Goal: Task Accomplishment & Management: Manage account settings

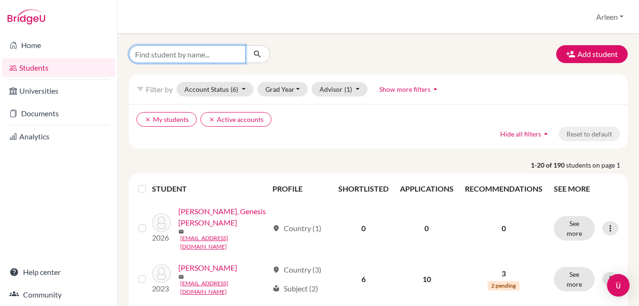
click at [185, 58] on input "Find student by name..." at bounding box center [187, 54] width 117 height 18
type input "julliana"
click button "submit" at bounding box center [257, 54] width 25 height 18
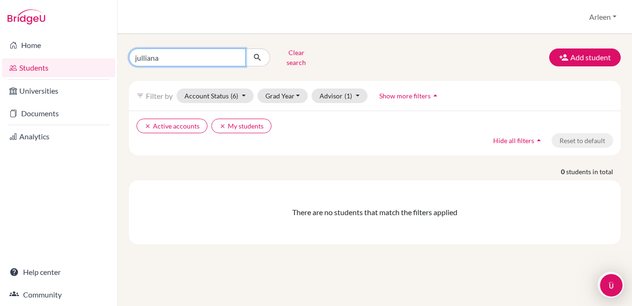
click at [199, 58] on input "julliana" at bounding box center [187, 58] width 117 height 18
type input "[PERSON_NAME]"
click button "submit" at bounding box center [257, 58] width 25 height 18
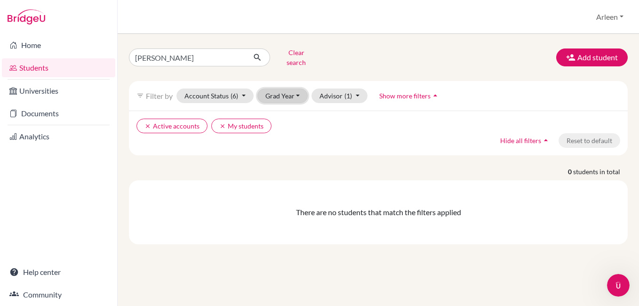
click at [280, 89] on button "Grad Year" at bounding box center [283, 96] width 51 height 15
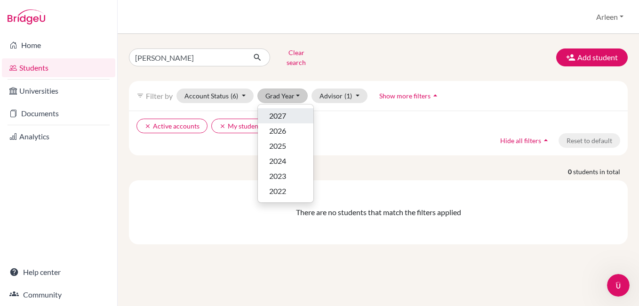
click at [281, 110] on span "2027" at bounding box center [277, 115] width 17 height 11
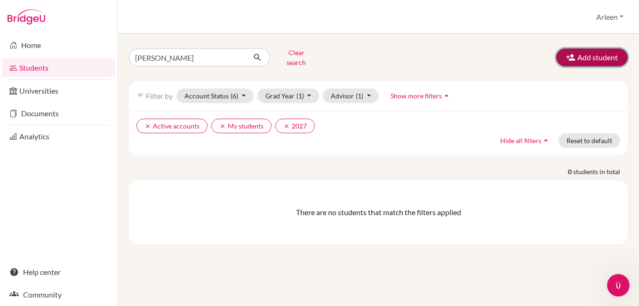
click at [597, 53] on button "Add student" at bounding box center [593, 58] width 72 height 18
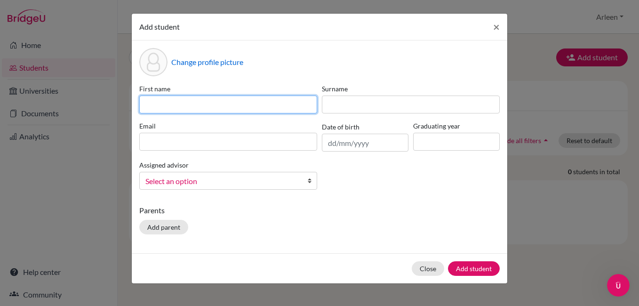
click at [229, 105] on input at bounding box center [228, 105] width 178 height 18
type input "j"
type input "Julliana"
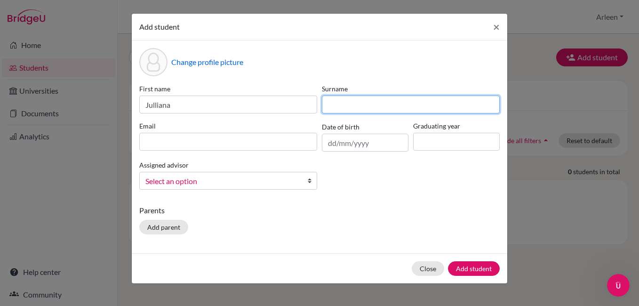
click at [341, 108] on input at bounding box center [411, 105] width 178 height 18
type input "[PERSON_NAME]"
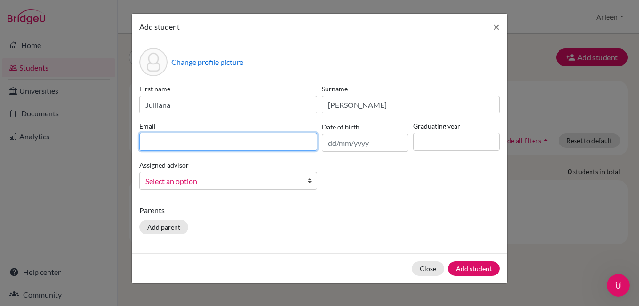
click at [271, 138] on input at bounding box center [228, 142] width 178 height 18
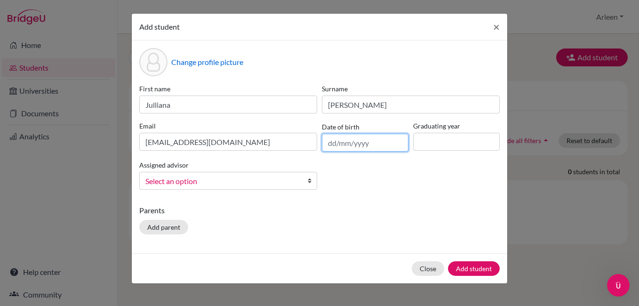
click at [354, 138] on input "text" at bounding box center [365, 143] width 87 height 18
drag, startPoint x: -2, startPoint y: 200, endPoint x: -2, endPoint y: 326, distance: 126.2
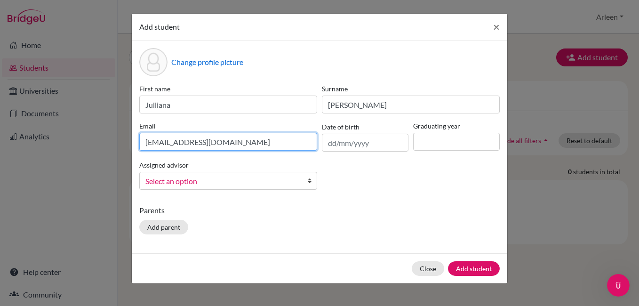
drag, startPoint x: -2, startPoint y: 326, endPoint x: 202, endPoint y: 143, distance: 274.4
click at [202, 143] on input "[EMAIL_ADDRESS][DOMAIN_NAME]" at bounding box center [228, 142] width 178 height 18
click at [200, 143] on input "[EMAIL_ADDRESS][DOMAIN_NAME]" at bounding box center [228, 142] width 178 height 18
type input "[EMAIL_ADDRESS][DOMAIN_NAME]"
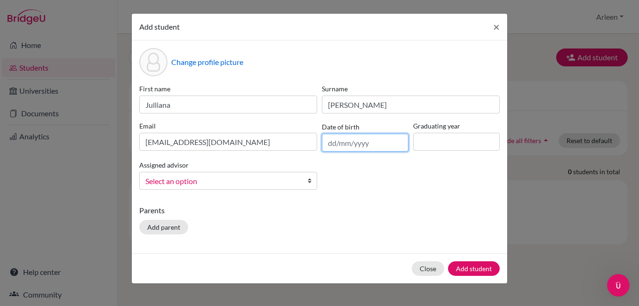
click at [371, 143] on input "text" at bounding box center [365, 143] width 87 height 18
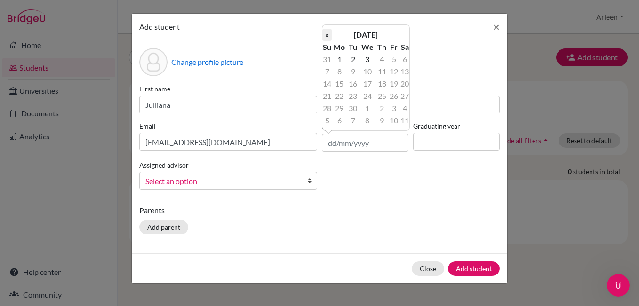
click at [324, 33] on th "«" at bounding box center [327, 35] width 9 height 12
click at [327, 36] on th "«" at bounding box center [327, 35] width 9 height 12
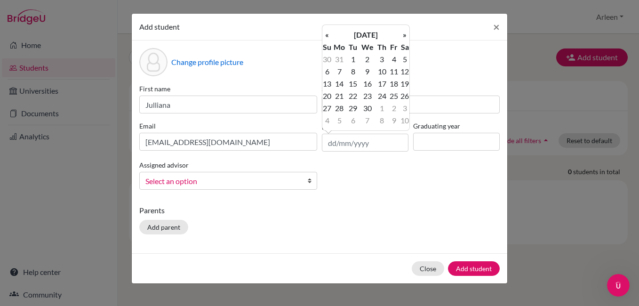
click at [327, 36] on th "«" at bounding box center [327, 35] width 9 height 12
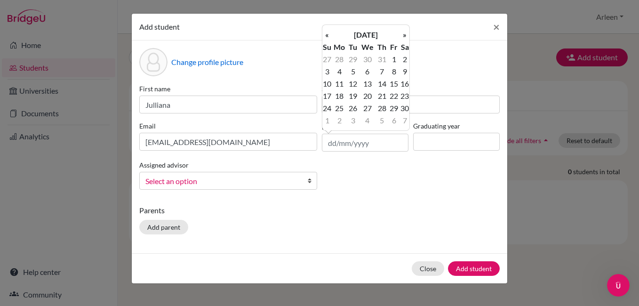
click at [327, 36] on th "«" at bounding box center [327, 35] width 9 height 12
click at [326, 36] on th "«" at bounding box center [327, 35] width 9 height 12
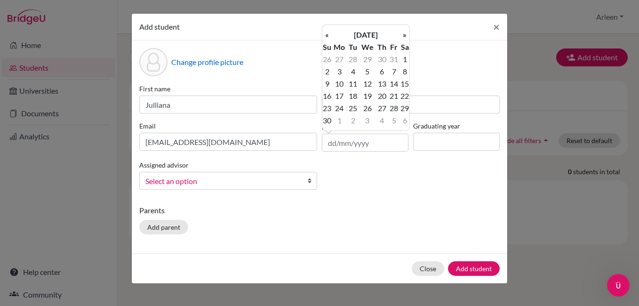
click at [326, 34] on th "«" at bounding box center [327, 35] width 9 height 12
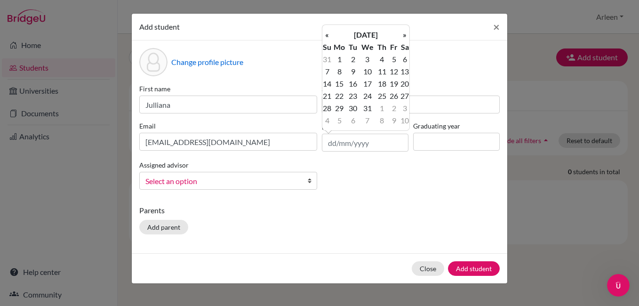
click at [326, 34] on th "«" at bounding box center [327, 35] width 9 height 12
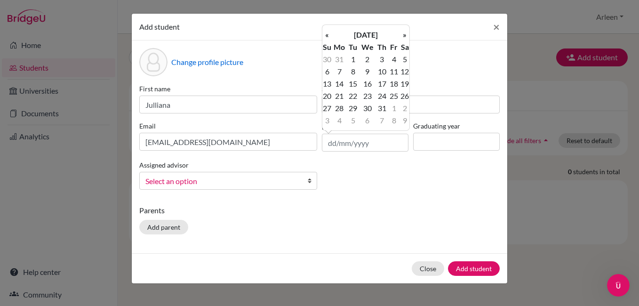
click at [326, 34] on th "«" at bounding box center [327, 35] width 9 height 12
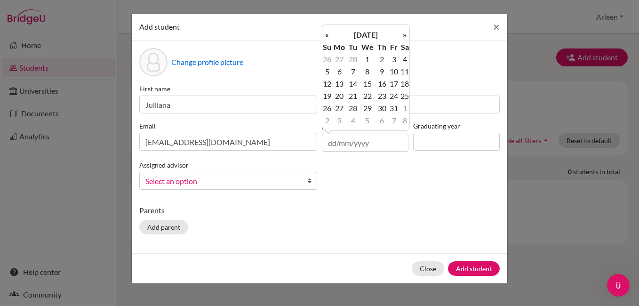
click at [326, 34] on th "«" at bounding box center [327, 35] width 9 height 12
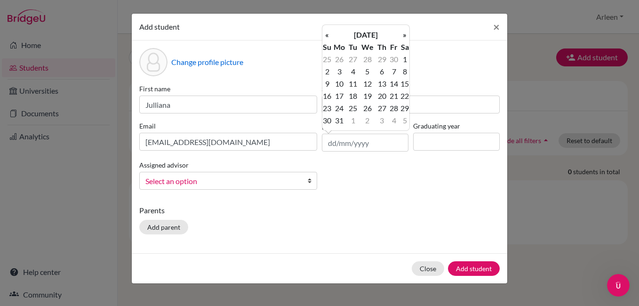
click at [326, 34] on th "«" at bounding box center [327, 35] width 9 height 12
click at [325, 34] on th "«" at bounding box center [327, 35] width 9 height 12
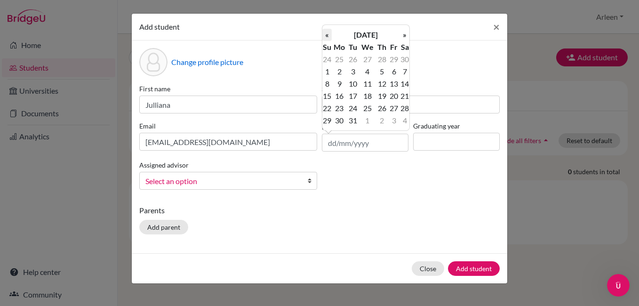
click at [325, 34] on th "«" at bounding box center [327, 35] width 9 height 12
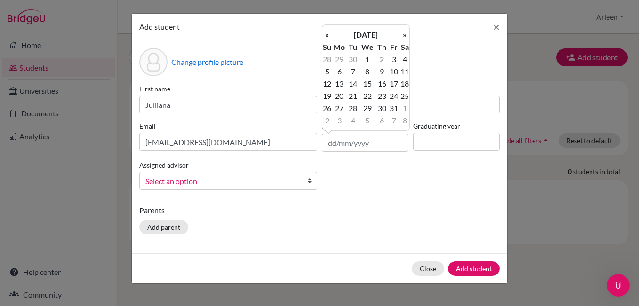
click at [325, 34] on th "«" at bounding box center [327, 35] width 9 height 12
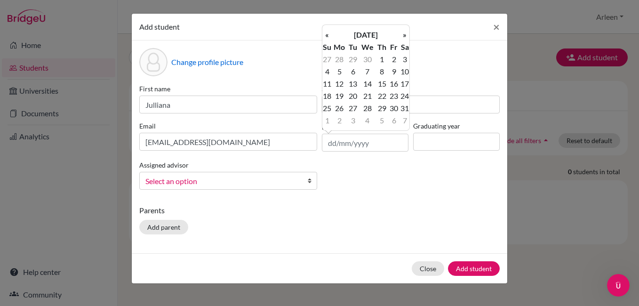
click at [325, 34] on th "«" at bounding box center [327, 35] width 9 height 12
click at [363, 34] on th "[DATE]" at bounding box center [366, 35] width 68 height 12
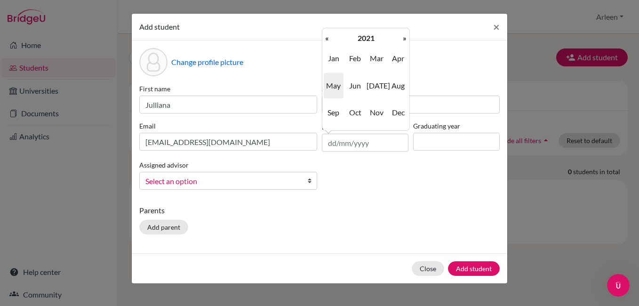
click at [378, 38] on th "2021" at bounding box center [366, 38] width 68 height 12
click at [331, 39] on th "«" at bounding box center [327, 38] width 9 height 12
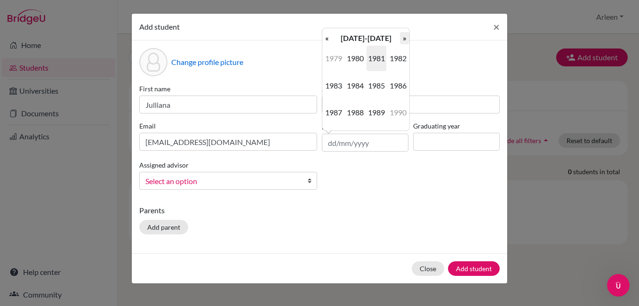
click at [402, 40] on th "»" at bounding box center [404, 38] width 9 height 12
click at [375, 40] on th "[DATE]-[DATE]" at bounding box center [366, 38] width 68 height 12
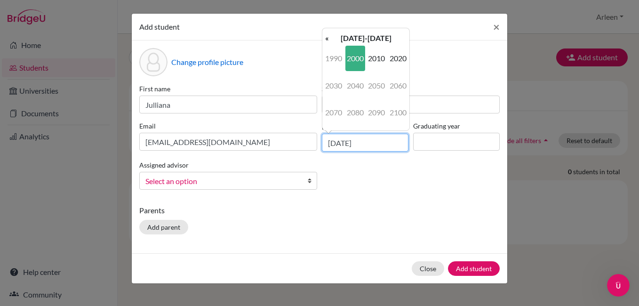
type input "[DATE]"
click at [372, 197] on div "First name [PERSON_NAME] [PERSON_NAME] Email [EMAIL_ADDRESS][DOMAIN_NAME] Date …" at bounding box center [319, 140] width 365 height 113
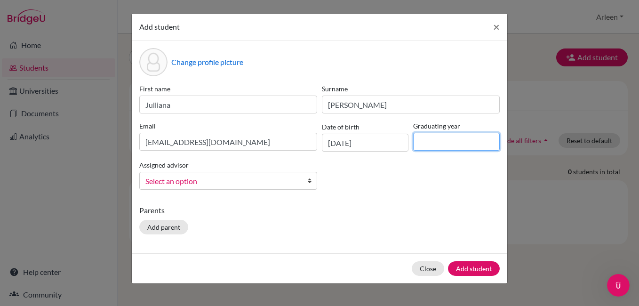
drag, startPoint x: 372, startPoint y: 197, endPoint x: 432, endPoint y: 143, distance: 81.4
click at [432, 143] on input at bounding box center [456, 142] width 87 height 18
type input "2027"
click at [259, 183] on span "Select an option" at bounding box center [223, 181] width 154 height 12
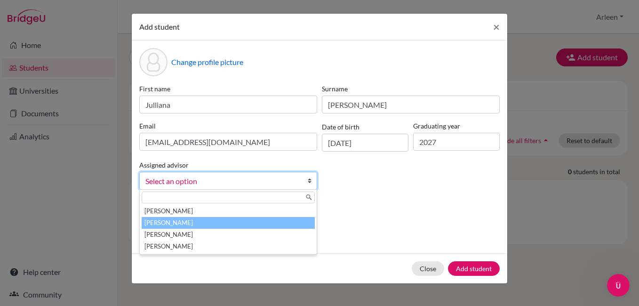
click at [239, 226] on li "[PERSON_NAME]" at bounding box center [228, 223] width 173 height 12
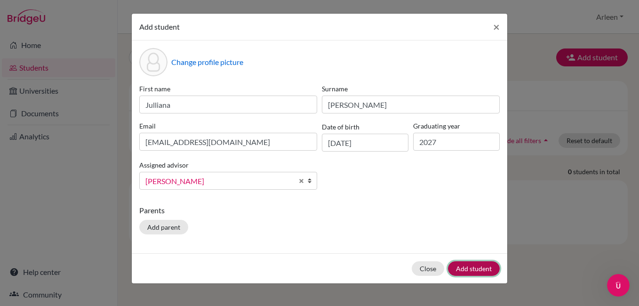
click at [484, 267] on button "Add student" at bounding box center [474, 268] width 52 height 15
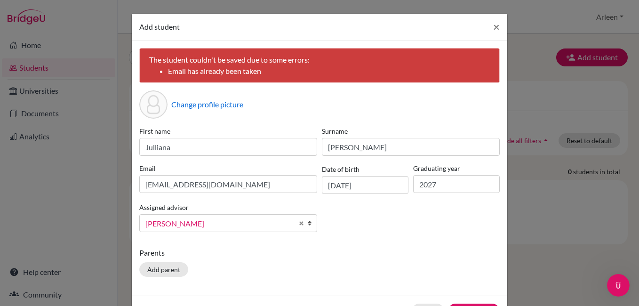
click at [223, 221] on span "[PERSON_NAME]" at bounding box center [220, 224] width 148 height 12
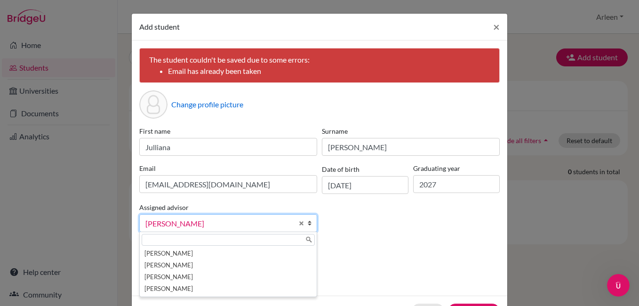
click at [342, 241] on div "The student couldn't be saved due to some errors: Email has already been taken …" at bounding box center [320, 167] width 376 height 255
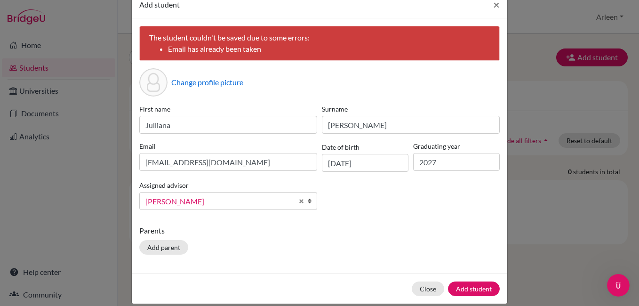
scroll to position [33, 0]
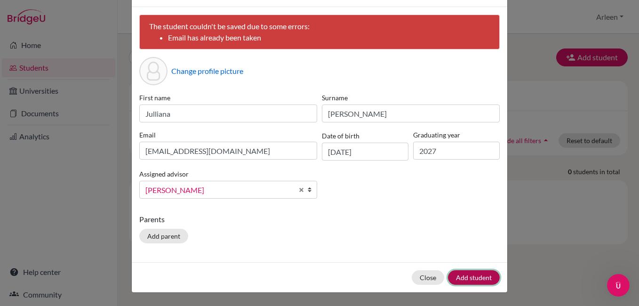
click at [463, 275] on button "Add student" at bounding box center [474, 277] width 52 height 15
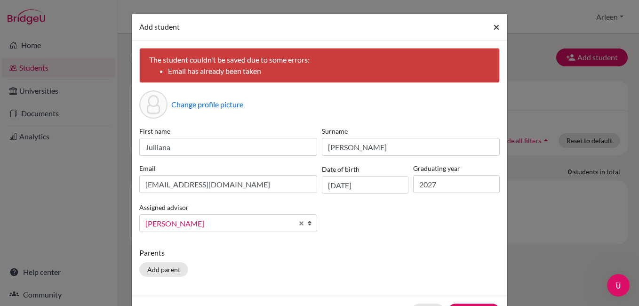
click at [493, 26] on span "×" at bounding box center [496, 27] width 7 height 14
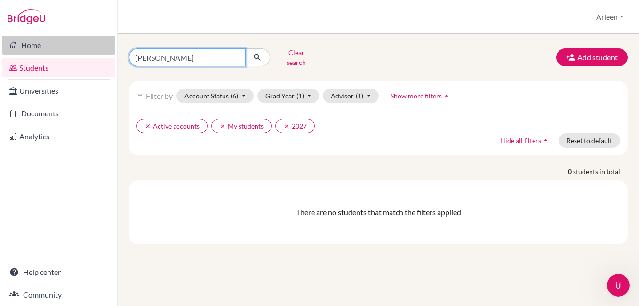
drag, startPoint x: 201, startPoint y: 53, endPoint x: 107, endPoint y: 51, distance: 93.7
click at [108, 51] on div "Home Students Universities Documents Analytics Help center Community Students o…" at bounding box center [319, 153] width 639 height 306
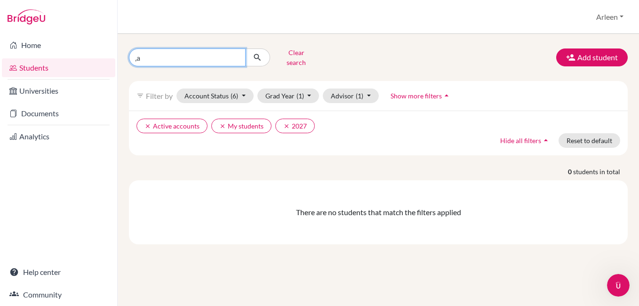
type input ","
type input "[PERSON_NAME]"
click button "submit" at bounding box center [257, 58] width 25 height 18
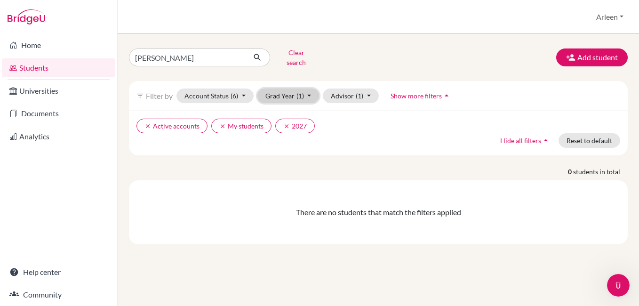
click at [296, 90] on button "Grad Year (1)" at bounding box center [289, 96] width 62 height 15
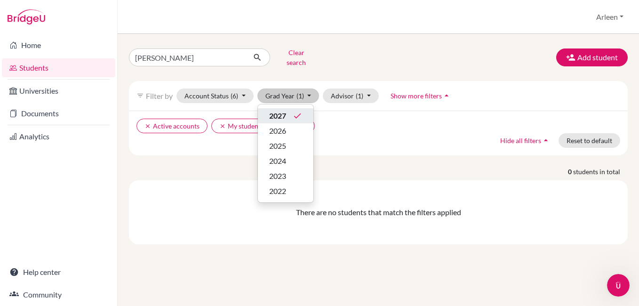
click at [288, 111] on div "2027 done" at bounding box center [285, 115] width 33 height 11
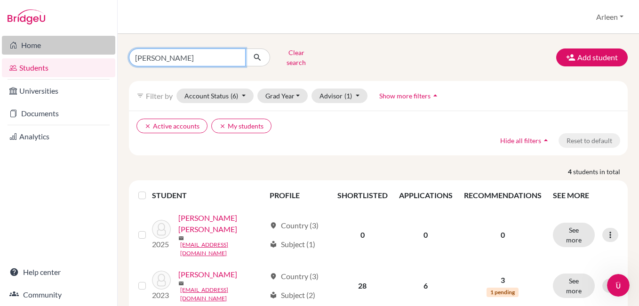
drag, startPoint x: 176, startPoint y: 53, endPoint x: 110, endPoint y: 48, distance: 66.1
click at [110, 48] on div "Home Students Universities Documents Analytics Help center Community Students o…" at bounding box center [319, 153] width 639 height 306
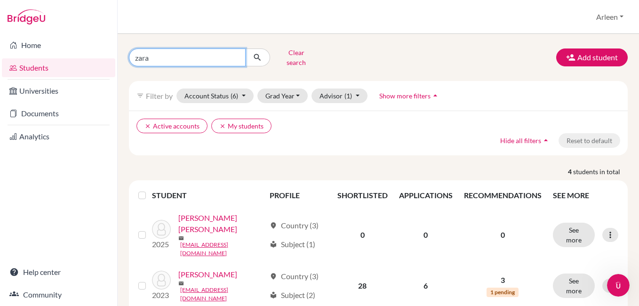
type input "zarah"
click button "submit" at bounding box center [257, 58] width 25 height 18
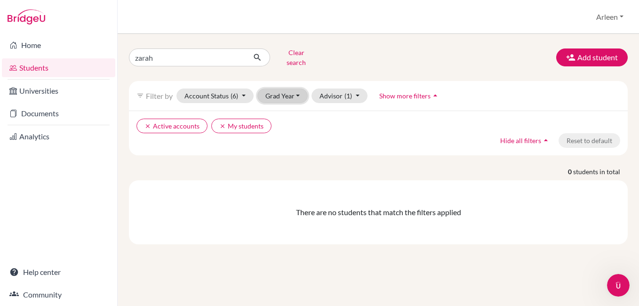
click at [268, 91] on button "Grad Year" at bounding box center [283, 96] width 51 height 15
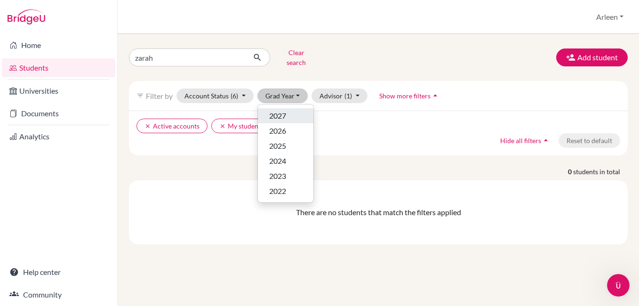
click at [274, 112] on span "2027" at bounding box center [277, 115] width 17 height 11
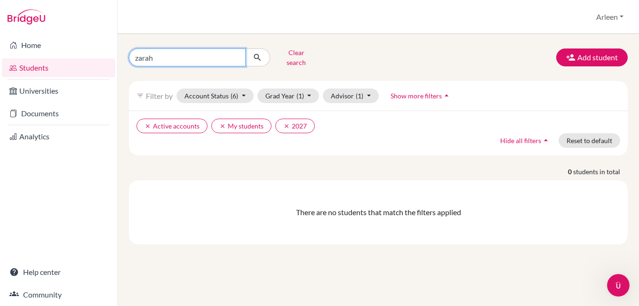
drag, startPoint x: 152, startPoint y: 54, endPoint x: 136, endPoint y: 52, distance: 16.6
click at [121, 54] on div "zarah Clear search Add student filter_list Filter by Account Status (6) Active …" at bounding box center [379, 170] width 522 height 272
type input "[PERSON_NAME]"
click button "submit" at bounding box center [257, 58] width 25 height 18
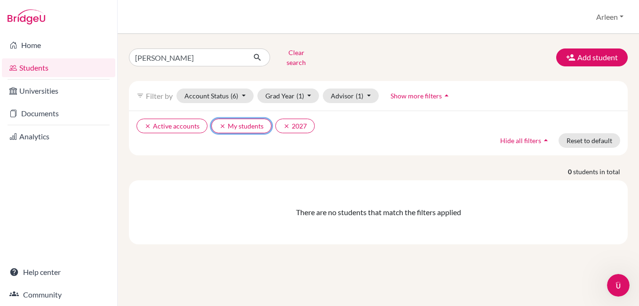
click at [220, 123] on icon "clear" at bounding box center [222, 126] width 7 height 7
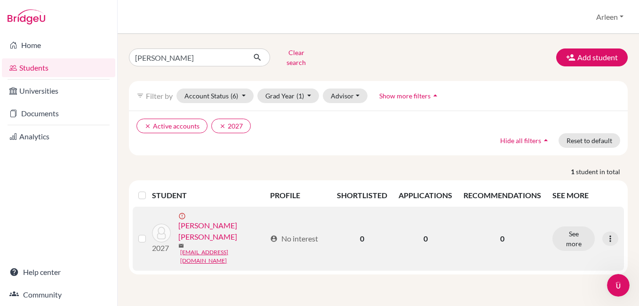
click at [199, 220] on link "[PERSON_NAME] [PERSON_NAME]" at bounding box center [221, 231] width 87 height 23
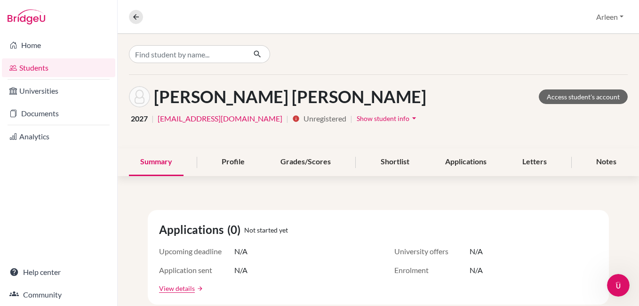
click at [357, 121] on span "Show student info" at bounding box center [383, 118] width 53 height 8
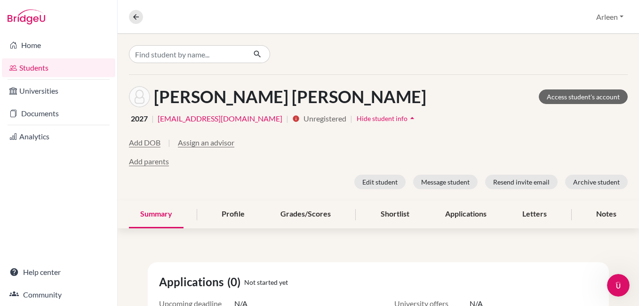
click at [221, 115] on link "[EMAIL_ADDRESS][DOMAIN_NAME]" at bounding box center [220, 118] width 125 height 11
click at [384, 179] on button "Edit student" at bounding box center [380, 182] width 51 height 15
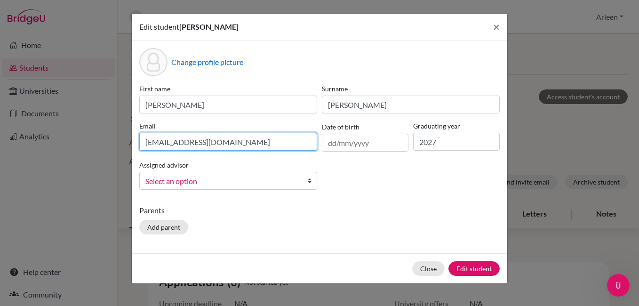
drag, startPoint x: 242, startPoint y: 146, endPoint x: 0, endPoint y: 136, distance: 242.2
click at [0, 136] on html "Home Students Universities Documents Analytics Help center Community Overview S…" at bounding box center [319, 153] width 639 height 306
type input "[EMAIL_ADDRESS][DOMAIN_NAME]"
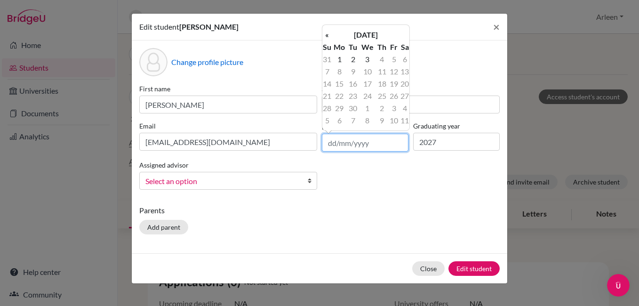
click at [329, 139] on input "text" at bounding box center [365, 143] width 87 height 18
type input "[DATE]"
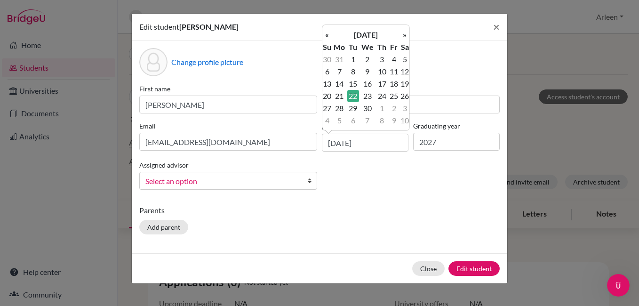
click at [370, 156] on div "First name [PERSON_NAME] Surname [PERSON_NAME] Email [EMAIL_ADDRESS][DOMAIN_NAM…" at bounding box center [319, 140] width 365 height 113
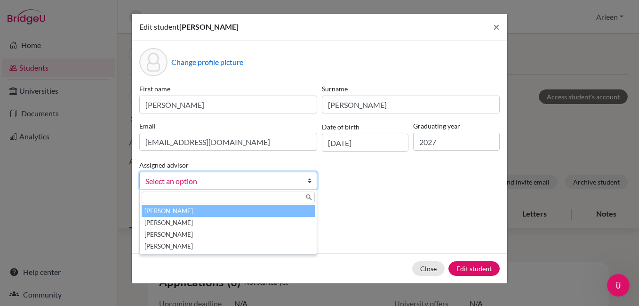
click at [221, 180] on span "Select an option" at bounding box center [223, 181] width 154 height 12
click at [212, 217] on li "[PERSON_NAME]" at bounding box center [228, 211] width 173 height 12
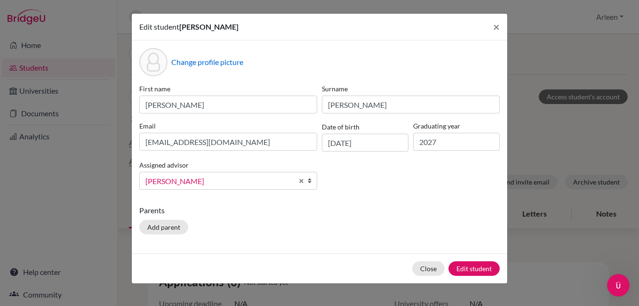
click at [242, 180] on span "[PERSON_NAME]" at bounding box center [220, 181] width 148 height 12
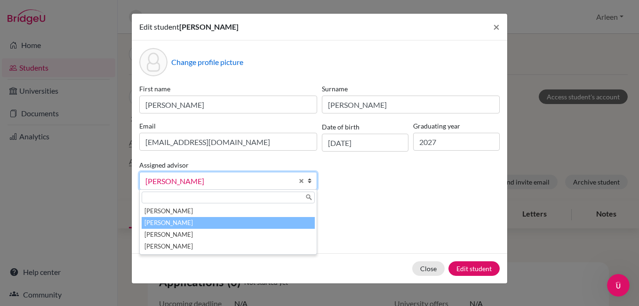
click at [230, 223] on li "[PERSON_NAME]" at bounding box center [228, 223] width 173 height 12
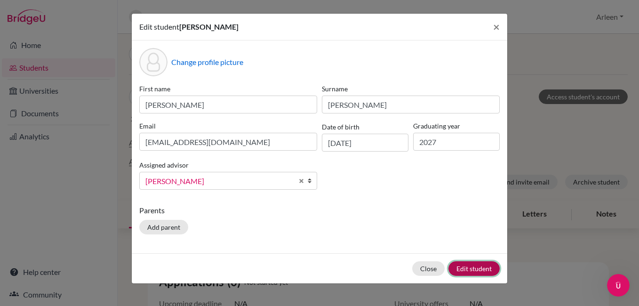
click at [483, 270] on button "Edit student" at bounding box center [474, 268] width 51 height 15
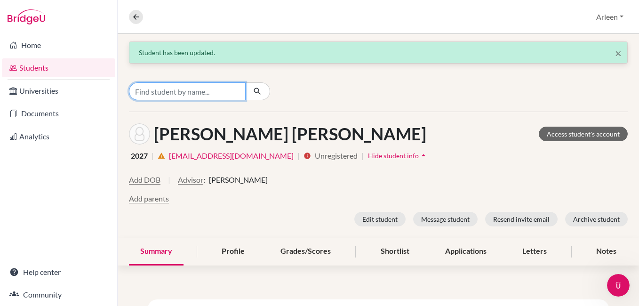
click at [210, 99] on input "Find student by name..." at bounding box center [187, 91] width 117 height 18
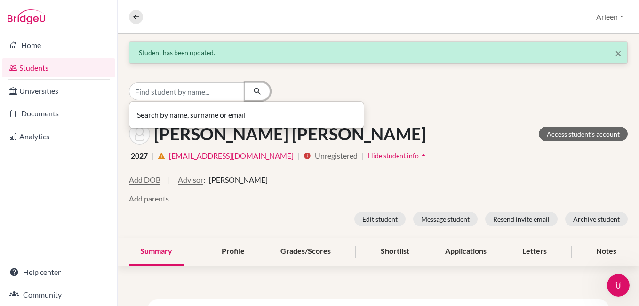
click at [252, 95] on button "button" at bounding box center [257, 91] width 25 height 18
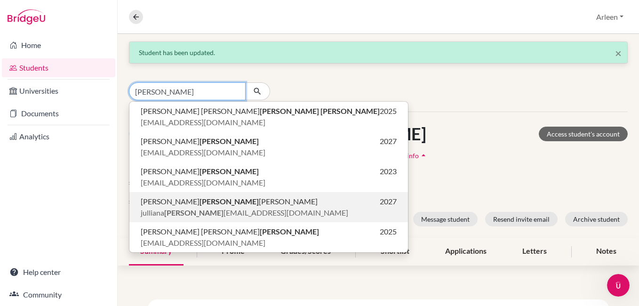
type input "[PERSON_NAME]"
click at [227, 202] on b "[PERSON_NAME]" at bounding box center [229, 201] width 59 height 9
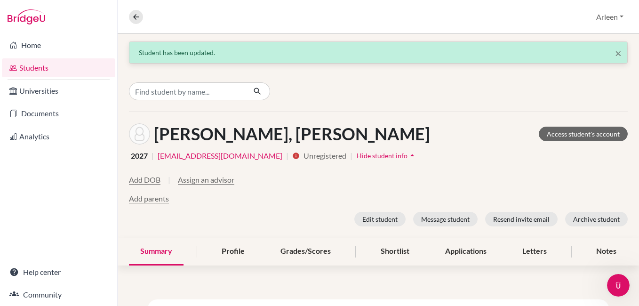
click at [357, 155] on span "Hide student info" at bounding box center [382, 156] width 51 height 8
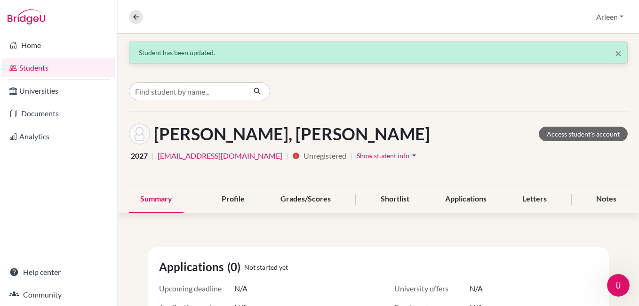
click at [357, 155] on span "Show student info" at bounding box center [383, 156] width 53 height 8
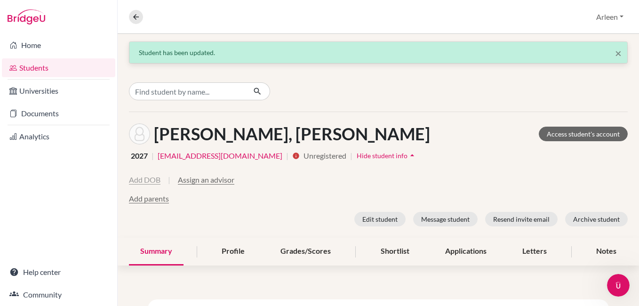
click at [155, 181] on button "Add DOB" at bounding box center [145, 179] width 32 height 11
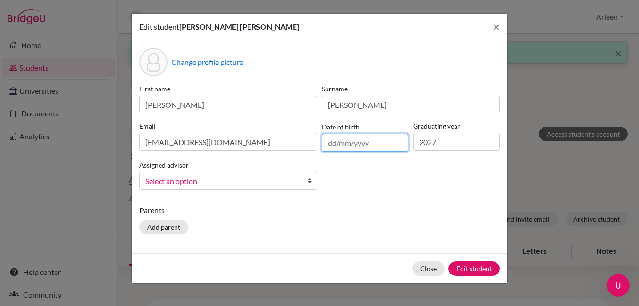
click at [344, 143] on input "text" at bounding box center [365, 143] width 87 height 18
type input "0"
type input "[DATE]"
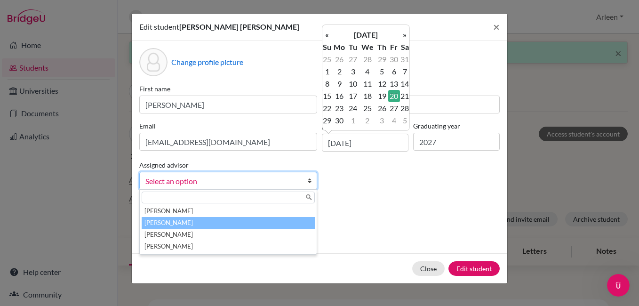
click at [230, 221] on li "[PERSON_NAME]" at bounding box center [228, 223] width 173 height 12
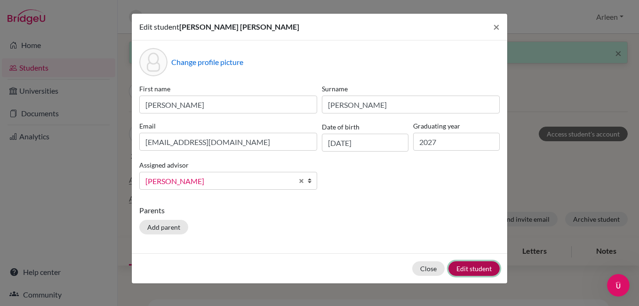
click at [467, 268] on button "Edit student" at bounding box center [474, 268] width 51 height 15
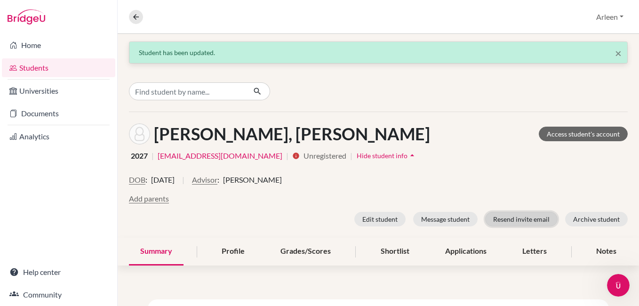
click at [504, 221] on button "Resend invite email" at bounding box center [521, 219] width 73 height 15
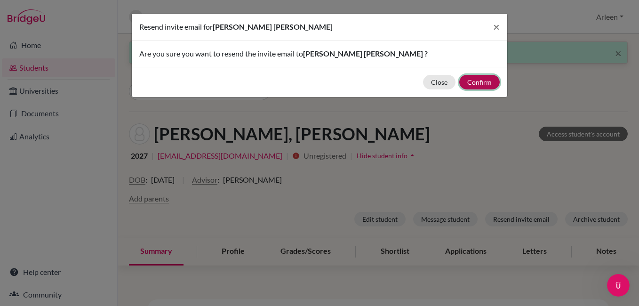
click at [473, 85] on button "Confirm" at bounding box center [480, 82] width 40 height 15
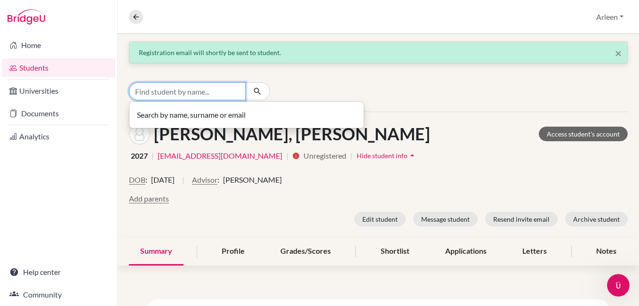
click at [204, 88] on input "Find student by name..." at bounding box center [187, 91] width 117 height 18
type input "[PERSON_NAME]"
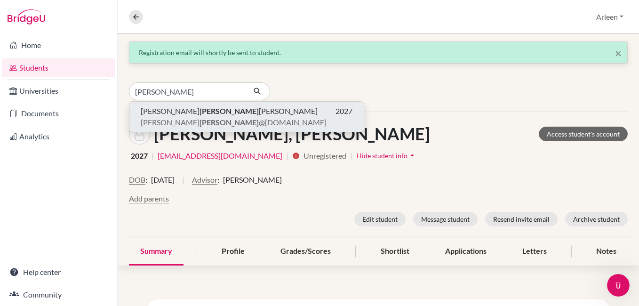
click at [218, 115] on b "[PERSON_NAME]" at bounding box center [229, 110] width 59 height 9
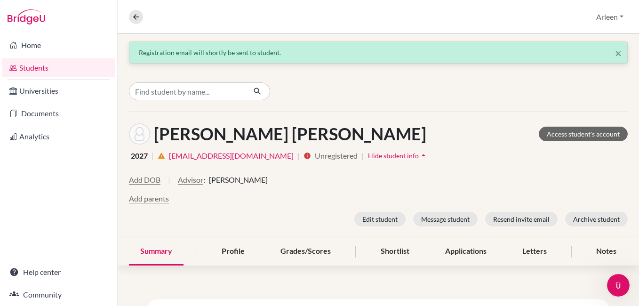
click at [252, 157] on link "[EMAIL_ADDRESS][DOMAIN_NAME]" at bounding box center [231, 155] width 125 height 11
click at [552, 136] on link "Access student's account" at bounding box center [583, 134] width 89 height 15
